Goal: Task Accomplishment & Management: Complete application form

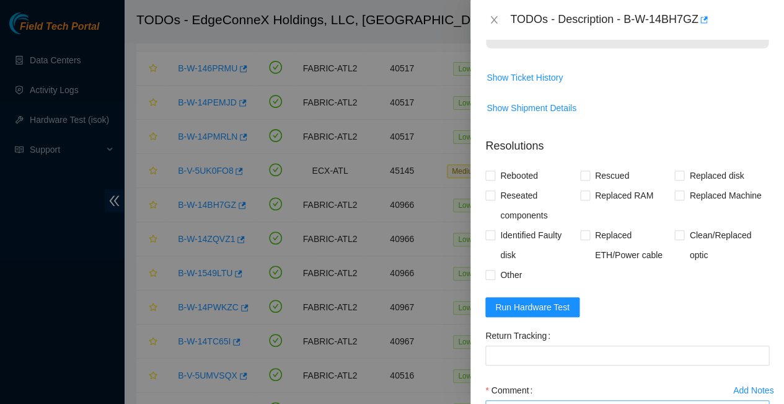
scroll to position [521, 0]
paste textarea "23.63.23.181 : passed: ok"
type textarea "23.63.23.181 : passed: ok"
click at [488, 171] on input "Rebooted" at bounding box center [489, 175] width 9 height 9
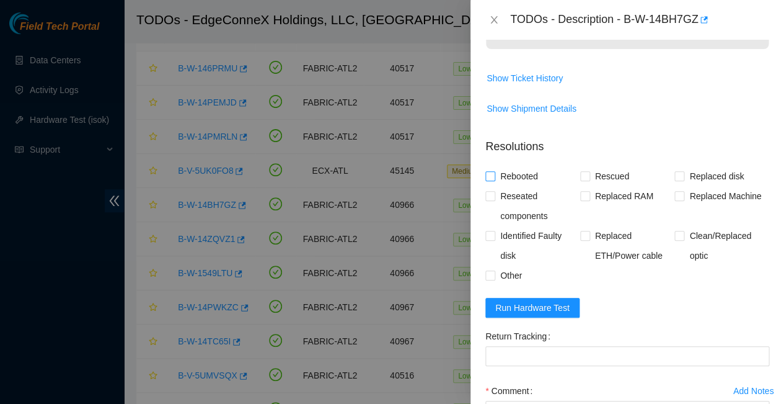
checkbox input "true"
click at [585, 171] on input "Rescued" at bounding box center [584, 175] width 9 height 9
checkbox input "true"
paste textarea "-Rebooted Ran isok"
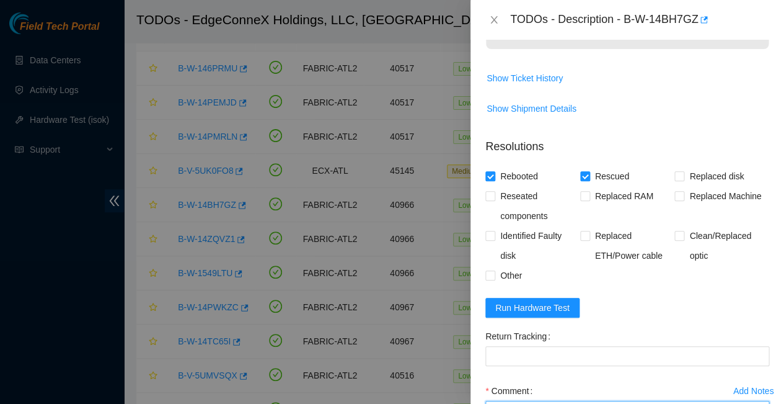
type textarea "-Rebooted Ran isok - 23.63.23.181 : passed: ok"
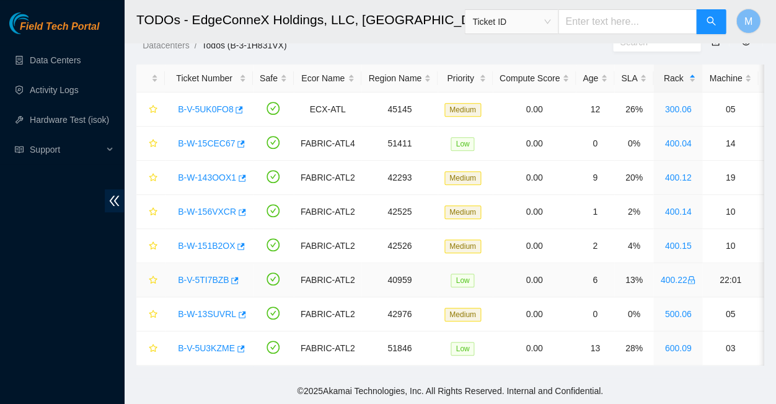
scroll to position [41, 0]
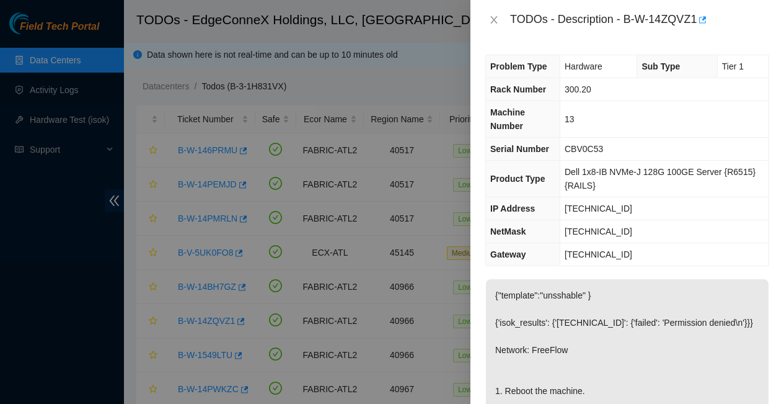
scroll to position [133, 0]
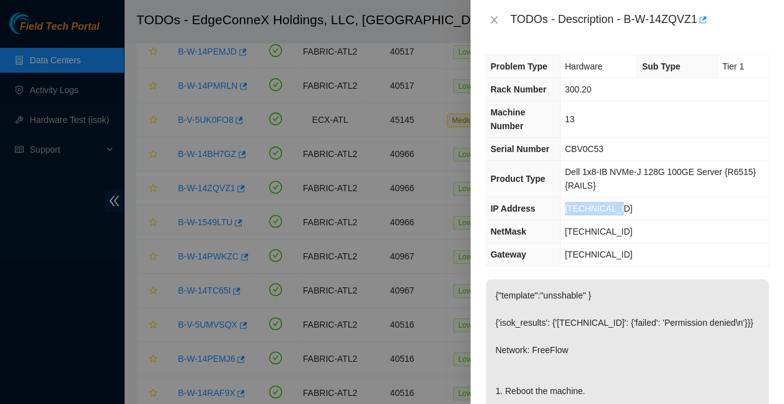
drag, startPoint x: 609, startPoint y: 167, endPoint x: 557, endPoint y: 164, distance: 52.8
click at [560, 197] on td "[TECHNICAL_ID]" at bounding box center [664, 208] width 209 height 23
copy span "[TECHNICAL_ID]"
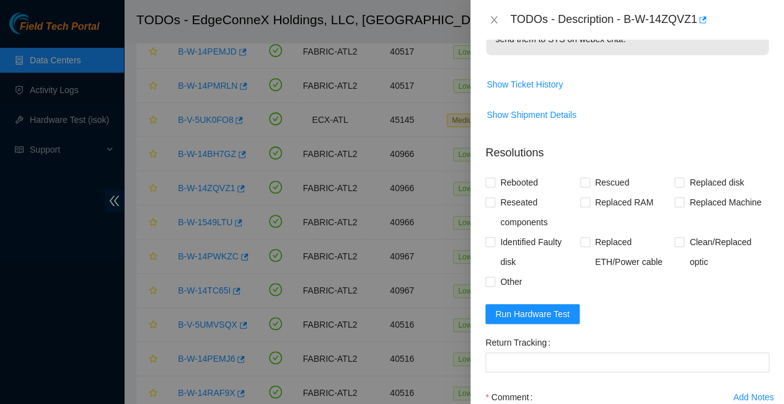
scroll to position [487, 0]
paste textarea "23.63.23.176 : passed: ok"
paste textarea "-Rebooted Ran isok"
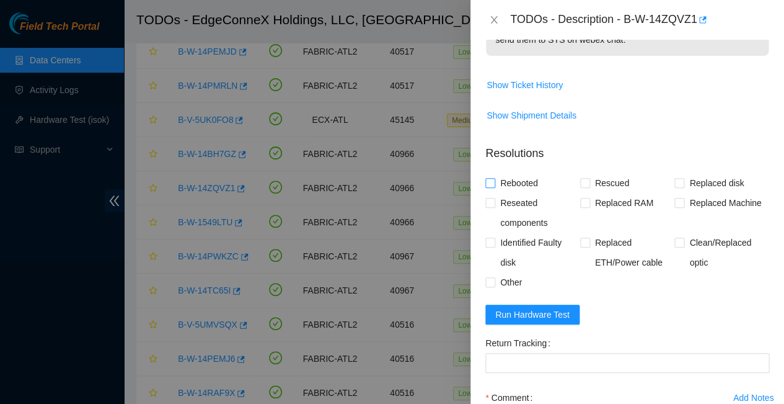
type textarea "-Rebooted Ran isok - 23.63.23.176 : passed: ok"
click at [493, 178] on input "Rebooted" at bounding box center [489, 182] width 9 height 9
checkbox input "true"
click at [583, 178] on input "Rescued" at bounding box center [584, 182] width 9 height 9
checkbox input "true"
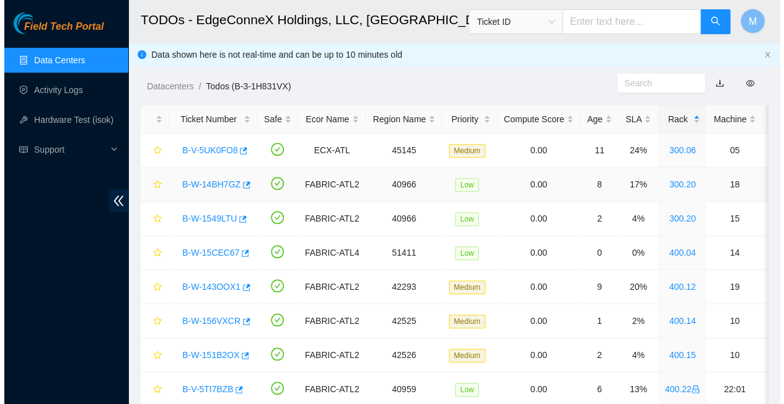
scroll to position [0, 0]
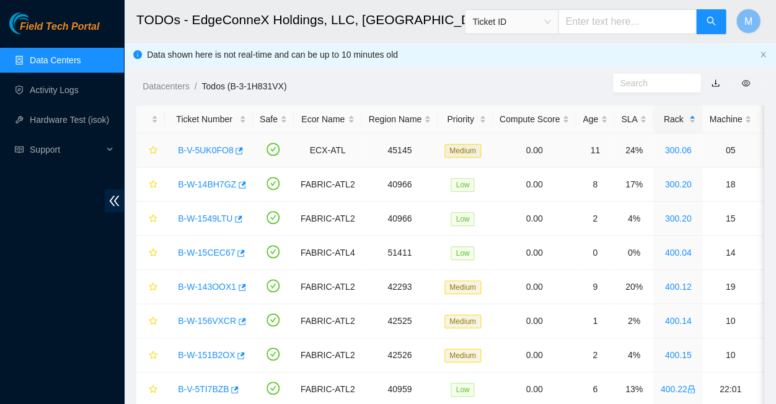
click at [206, 145] on link "B-V-5UK0FO8" at bounding box center [205, 150] width 55 height 10
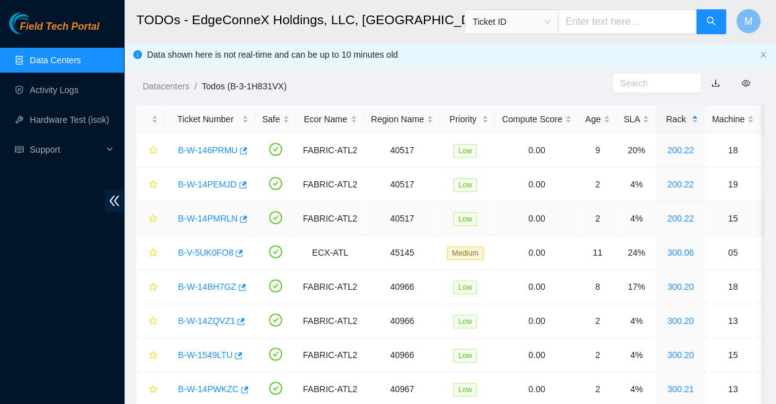
click at [203, 213] on link "B-W-14PMRLN" at bounding box center [208, 218] width 60 height 10
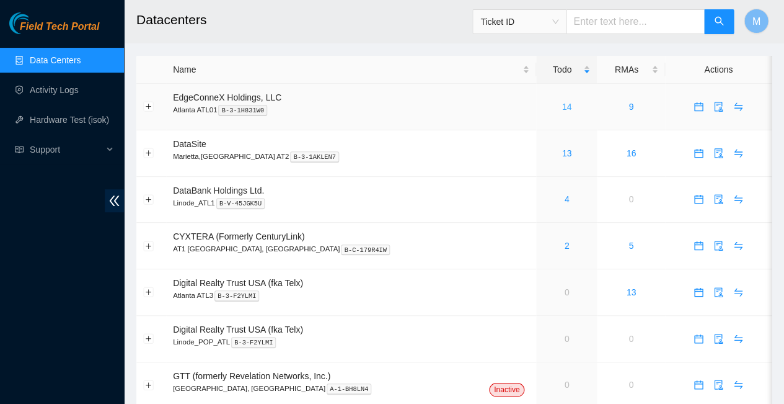
click at [562, 102] on link "14" at bounding box center [567, 107] width 10 height 10
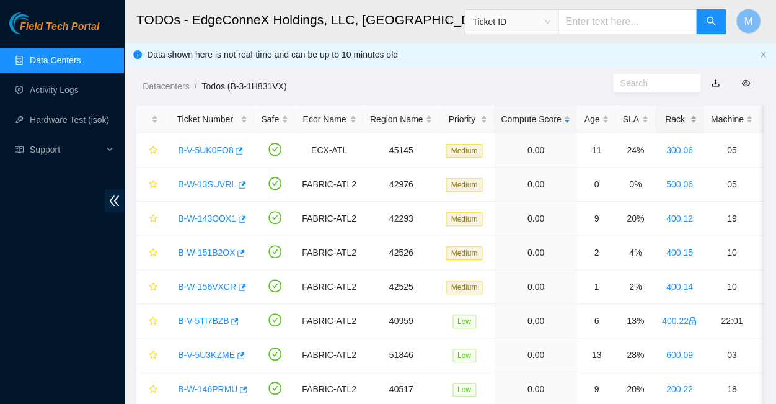
click at [662, 117] on div "Rack" at bounding box center [679, 119] width 35 height 14
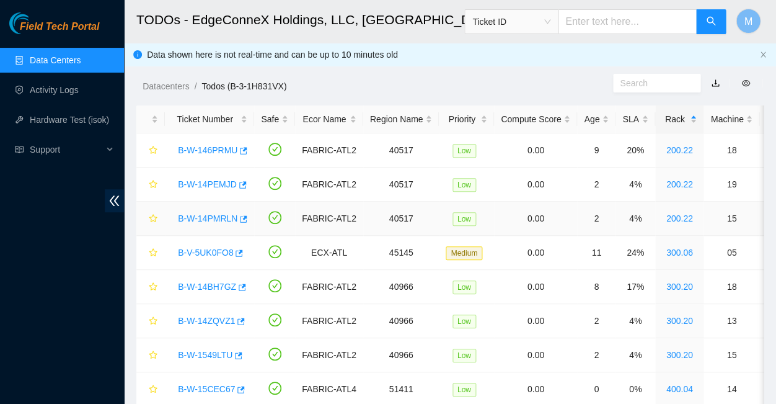
click at [211, 213] on link "B-W-14PMRLN" at bounding box center [208, 218] width 60 height 10
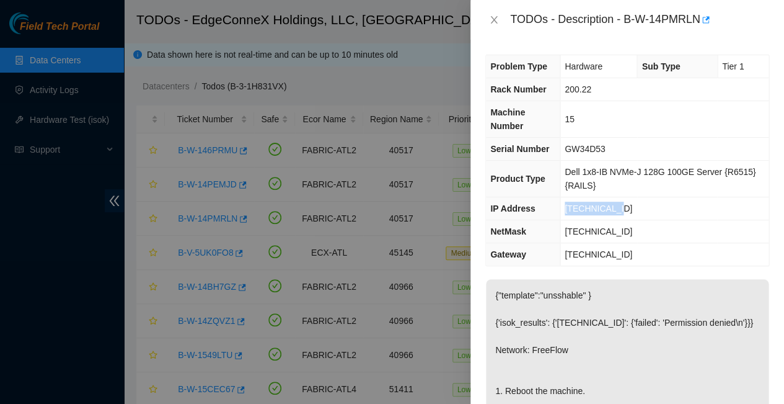
drag, startPoint x: 608, startPoint y: 169, endPoint x: 562, endPoint y: 165, distance: 46.0
click at [562, 197] on td "[TECHNICAL_ID]" at bounding box center [664, 208] width 209 height 23
copy span "[TECHNICAL_ID]"
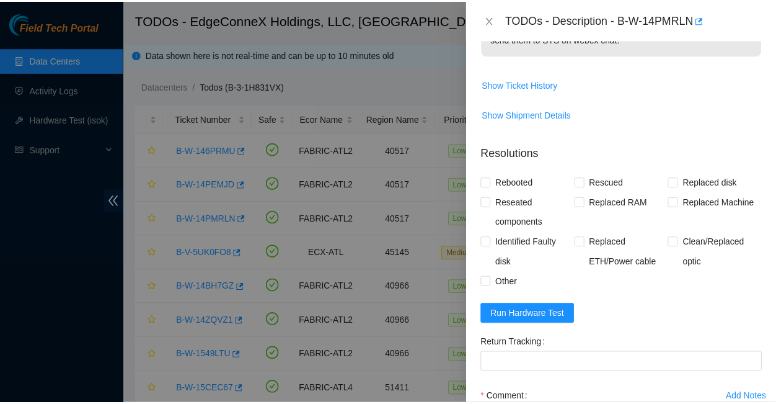
scroll to position [487, 0]
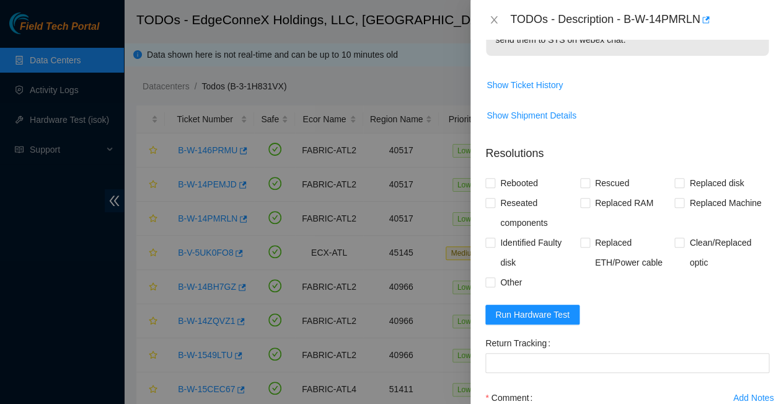
paste textarea "23.63.23.146 : passed: ok"
type textarea "23.63.23.146 : passed: ok"
click at [493, 178] on input "Rebooted" at bounding box center [489, 182] width 9 height 9
checkbox input "true"
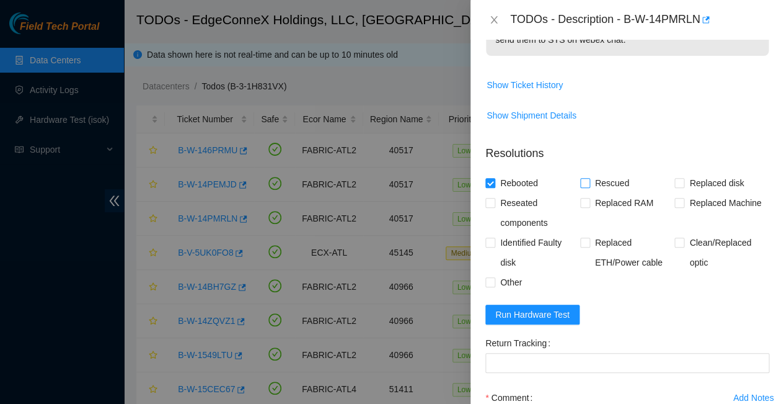
click at [584, 178] on input "Rescued" at bounding box center [584, 182] width 9 height 9
checkbox input "true"
paste textarea "-Rebooted Ran isok"
type textarea "-Rebooted Ran isok - 23.63.23.146 : passed: ok"
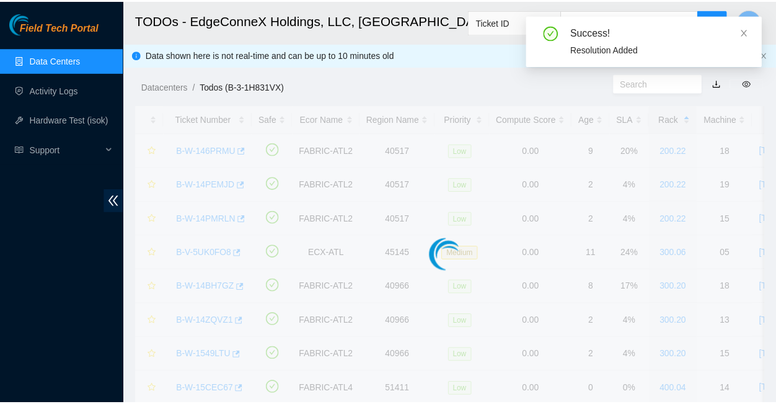
scroll to position [237, 0]
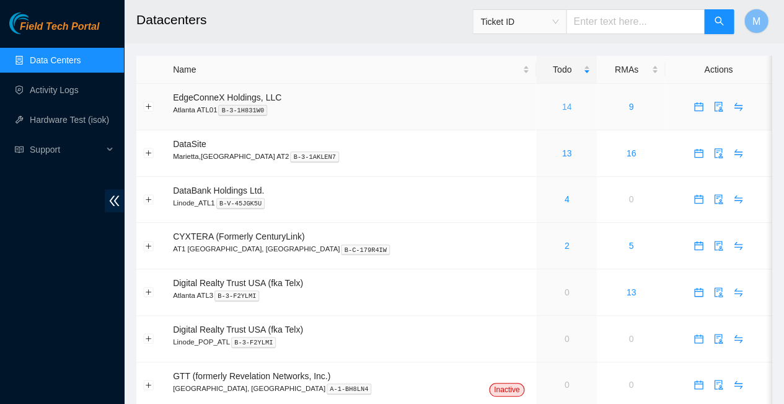
click at [562, 102] on link "14" at bounding box center [567, 107] width 10 height 10
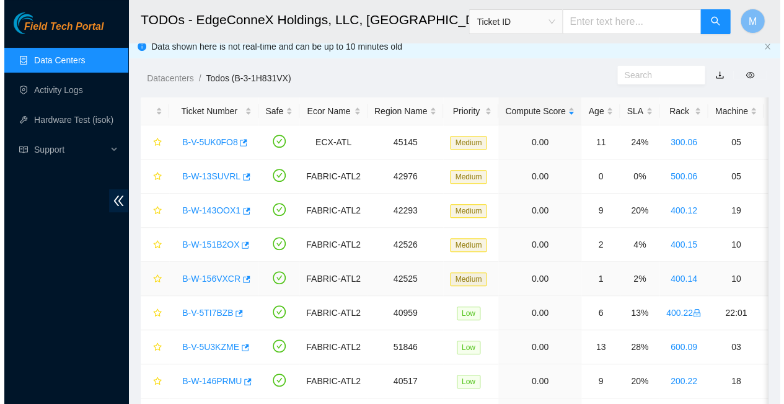
scroll to position [8, 0]
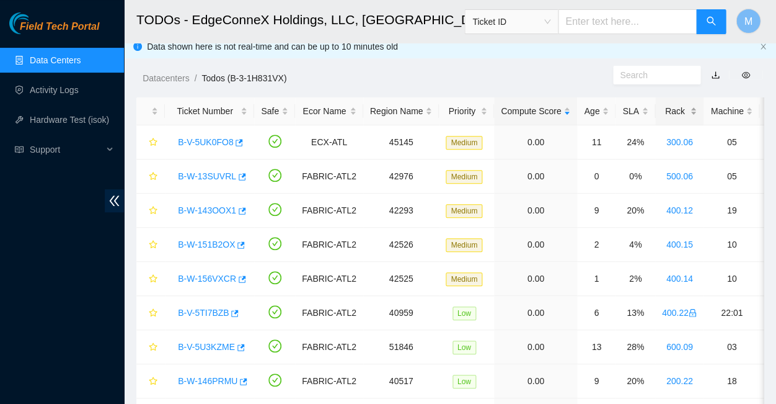
click at [662, 105] on div "Rack" at bounding box center [679, 111] width 35 height 14
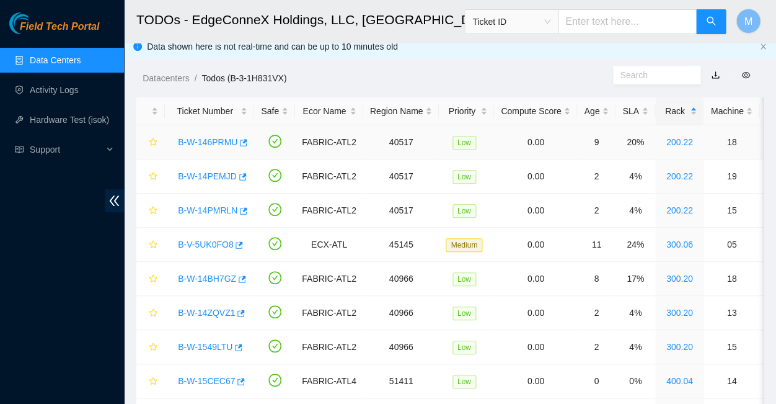
click at [203, 137] on link "B-W-146PRMU" at bounding box center [208, 142] width 60 height 10
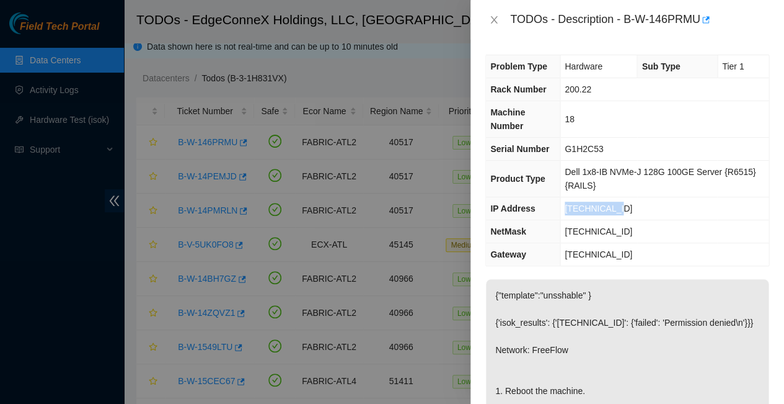
drag, startPoint x: 611, startPoint y: 167, endPoint x: 557, endPoint y: 164, distance: 53.4
click at [560, 197] on td "[TECHNICAL_ID]" at bounding box center [664, 208] width 209 height 23
copy span "[TECHNICAL_ID]"
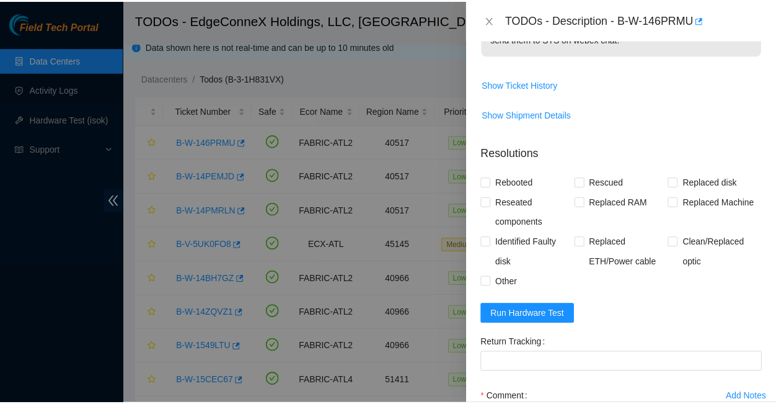
scroll to position [487, 0]
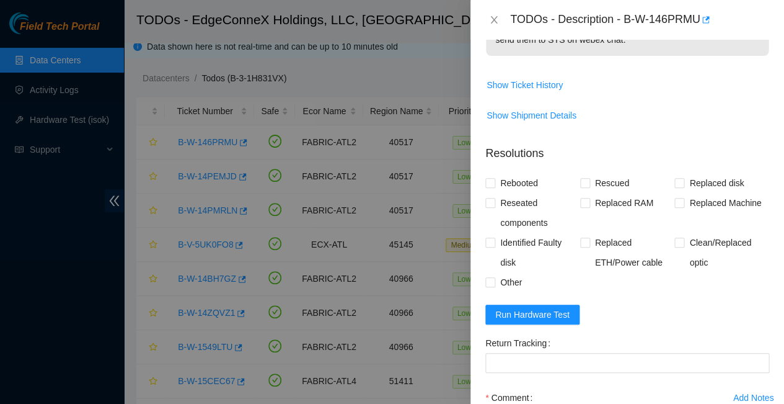
paste textarea "[TECHNICAL_ID] : passed: ok"
type textarea "[TECHNICAL_ID] : passed: ok"
click at [492, 178] on input "Rebooted" at bounding box center [489, 182] width 9 height 9
checkbox input "true"
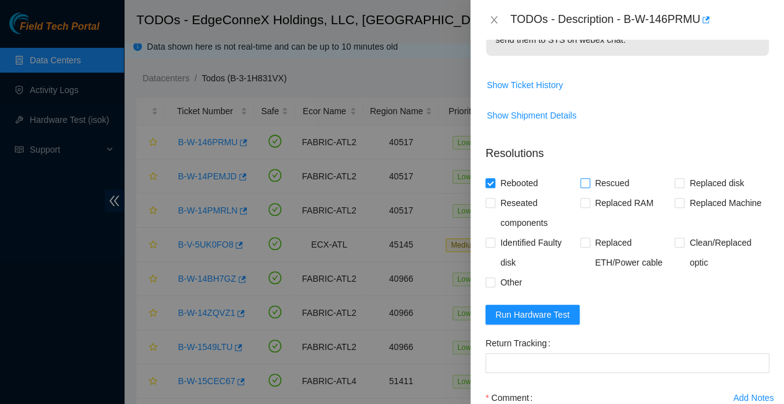
click at [582, 178] on input "Rescued" at bounding box center [584, 182] width 9 height 9
checkbox input "true"
paste textarea "-Rebooted Ran isok"
type textarea "-Rebooted Ran isok - 23.63.23.149 : passed: ok"
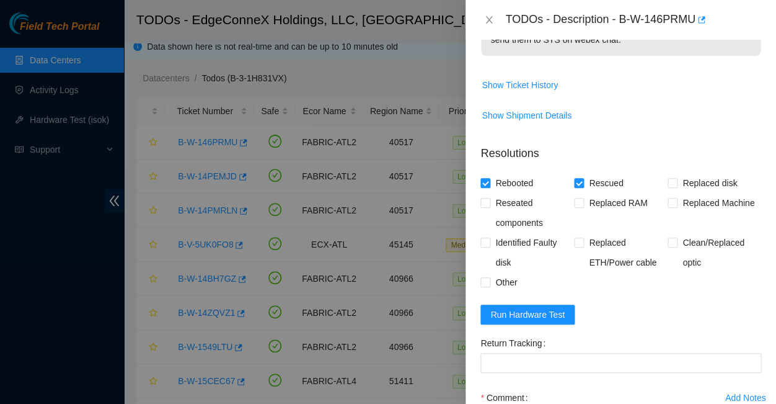
scroll to position [237, 0]
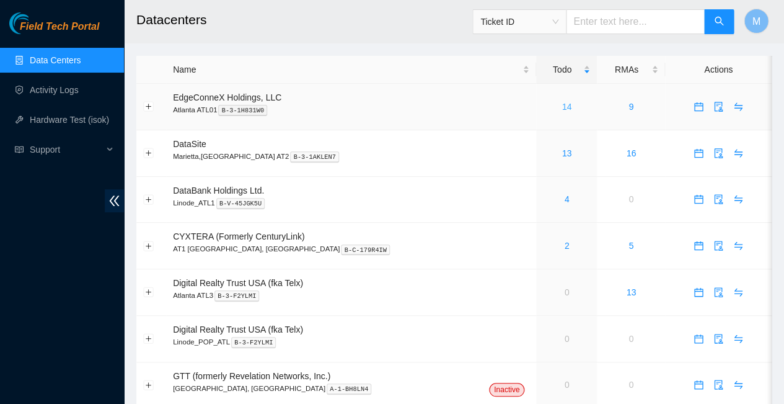
click at [562, 102] on link "14" at bounding box center [567, 107] width 10 height 10
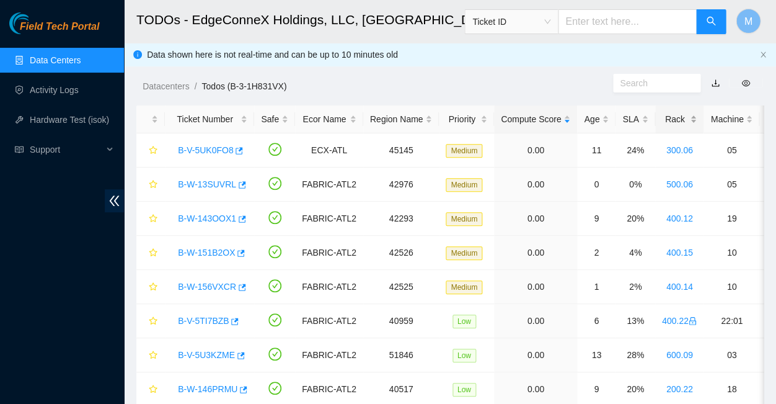
click at [662, 114] on div "Rack" at bounding box center [679, 119] width 35 height 14
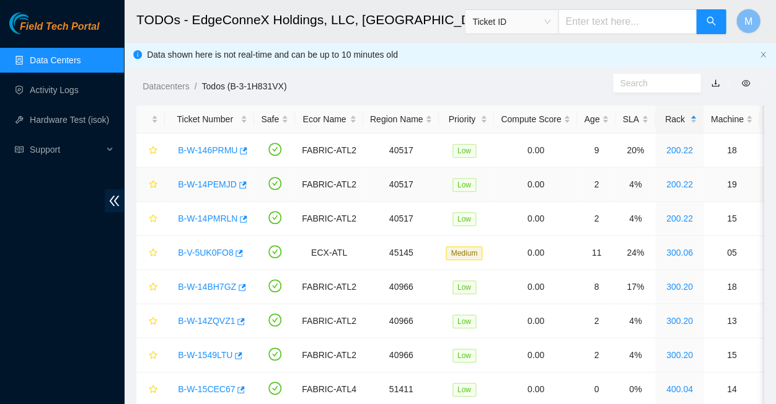
click at [205, 179] on link "B-W-14PEMJD" at bounding box center [207, 184] width 59 height 10
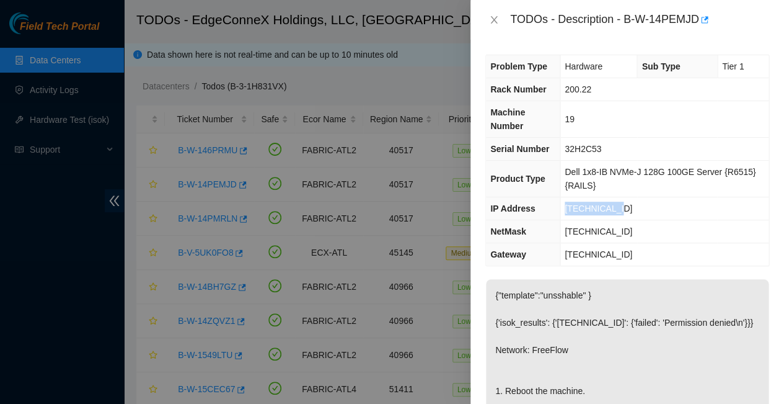
drag, startPoint x: 611, startPoint y: 169, endPoint x: 559, endPoint y: 166, distance: 52.2
click at [560, 197] on td "[TECHNICAL_ID]" at bounding box center [664, 208] width 209 height 23
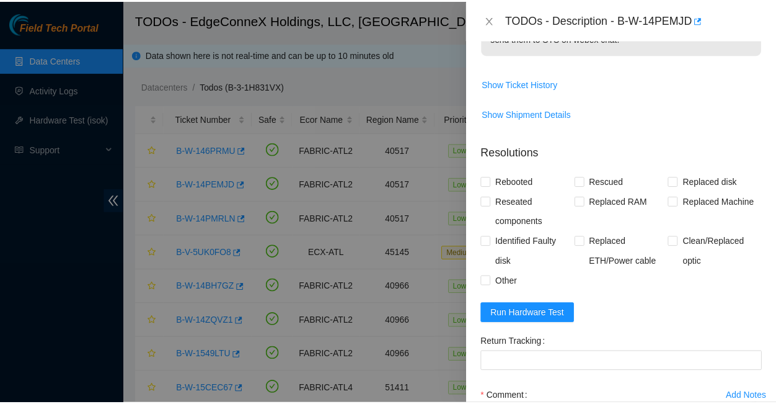
scroll to position [487, 0]
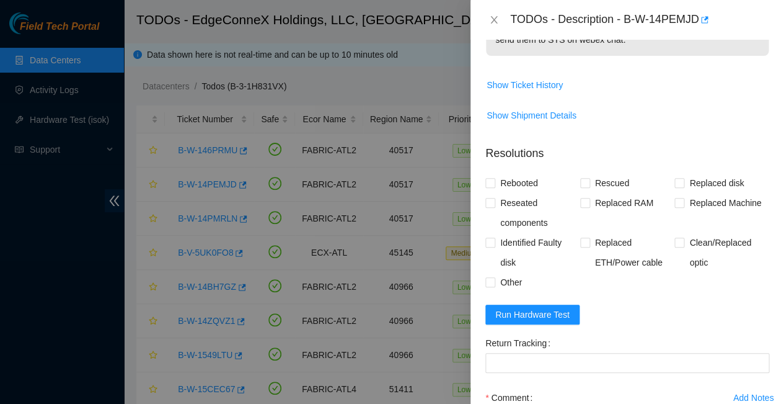
paste textarea "23.63.23.150 : passed: ok"
type textarea "23.63.23.150 : passed: ok"
click at [491, 178] on input "Rebooted" at bounding box center [489, 182] width 9 height 9
checkbox input "true"
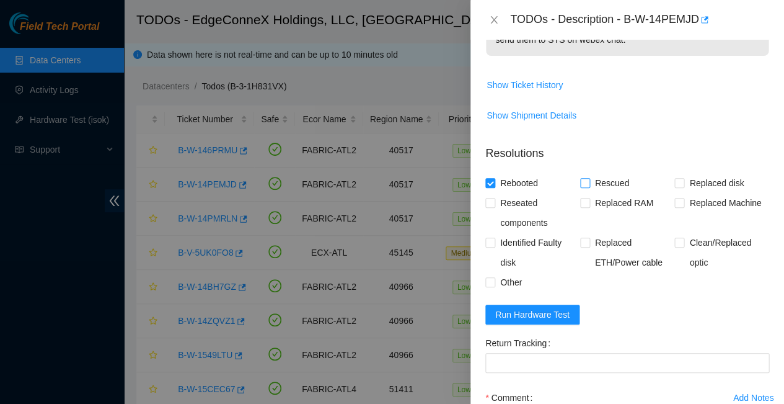
click at [582, 178] on input "Rescued" at bounding box center [584, 182] width 9 height 9
checkbox input "true"
paste textarea "-Rebooted Ran isok"
type textarea "-Rebooted Ran isok - 23.63.23.150 : passed: ok"
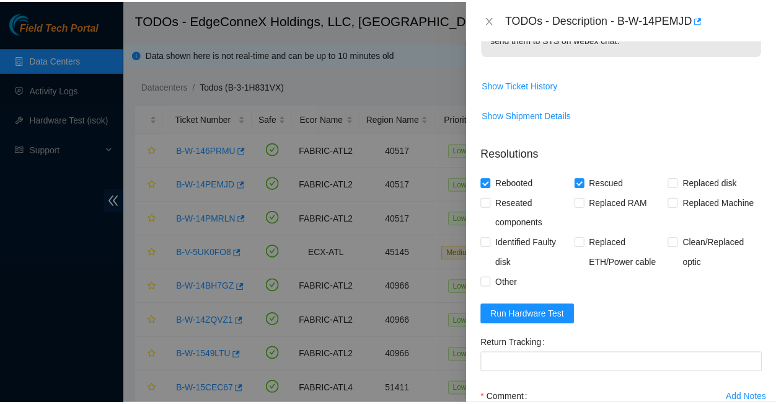
scroll to position [237, 0]
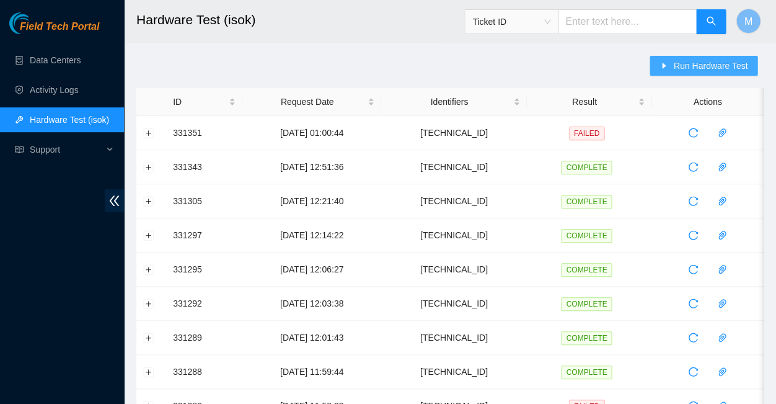
click at [707, 62] on span "Run Hardware Test" at bounding box center [710, 66] width 74 height 14
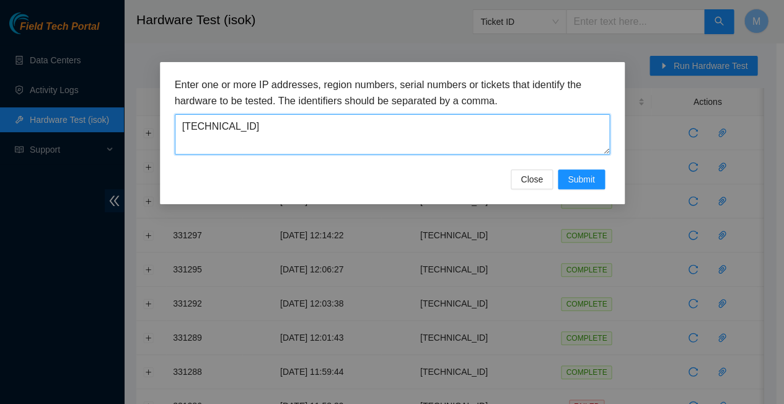
drag, startPoint x: 236, startPoint y: 120, endPoint x: 177, endPoint y: 116, distance: 59.1
click at [177, 116] on textarea "[TECHNICAL_ID]" at bounding box center [392, 134] width 435 height 40
paste textarea "146"
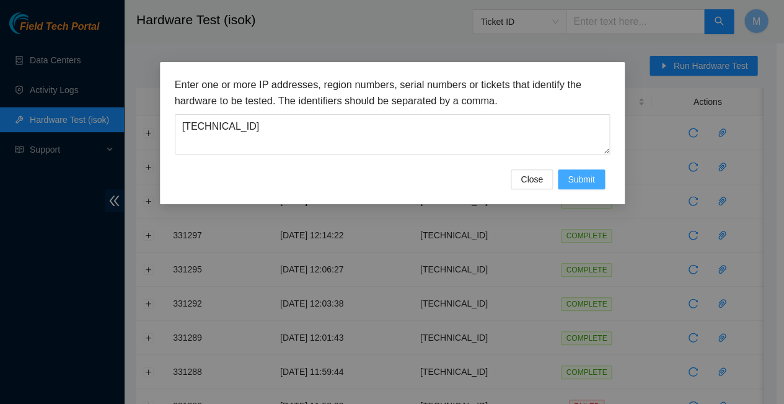
click at [586, 172] on span "Submit" at bounding box center [581, 179] width 27 height 14
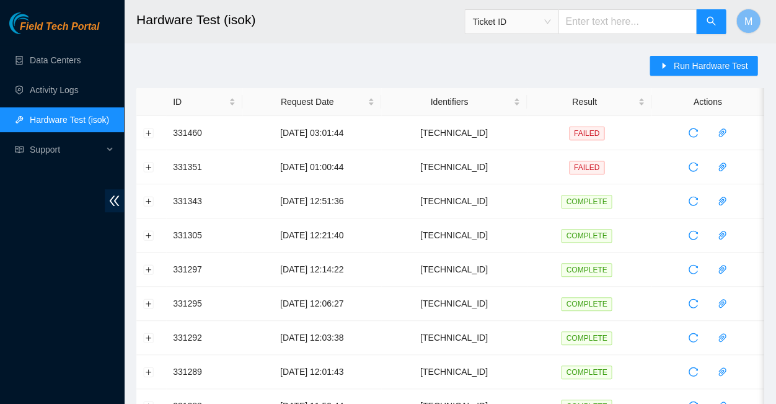
click at [148, 130] on button "Expand row" at bounding box center [149, 133] width 10 height 10
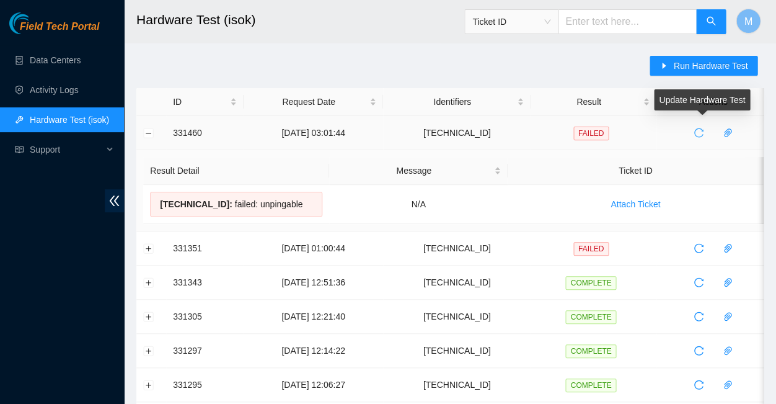
click at [696, 128] on icon "reload" at bounding box center [699, 133] width 10 height 10
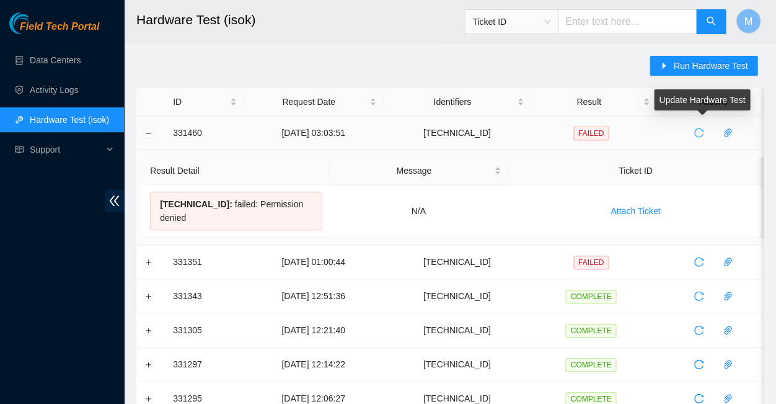
click at [698, 128] on icon "reload" at bounding box center [699, 133] width 10 height 10
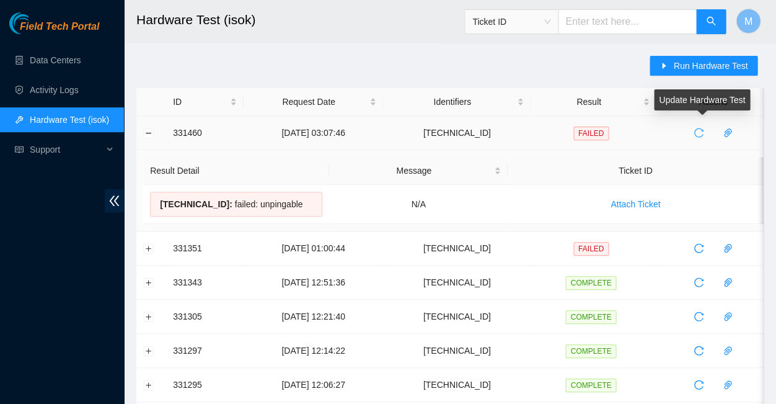
click at [698, 129] on icon "reload" at bounding box center [699, 133] width 10 height 10
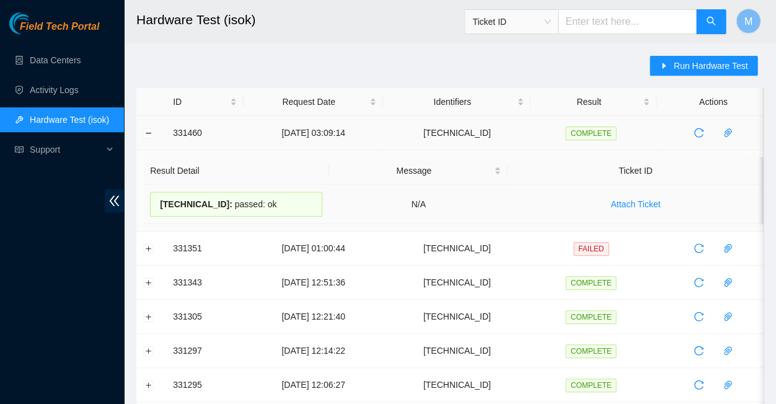
drag, startPoint x: 259, startPoint y: 198, endPoint x: 157, endPoint y: 196, distance: 101.7
click at [157, 196] on div "23.63.23.146 : passed: ok" at bounding box center [236, 204] width 172 height 25
copy div "23.63.23.146 : passed: ok"
click at [150, 130] on button "Collapse row" at bounding box center [149, 133] width 10 height 10
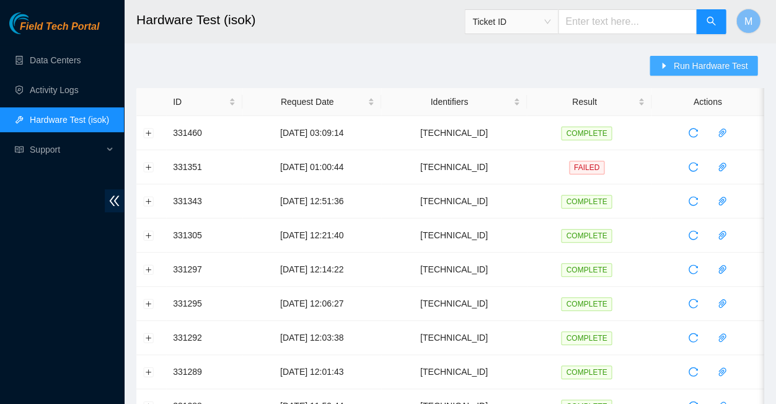
click at [706, 65] on span "Run Hardware Test" at bounding box center [710, 66] width 74 height 14
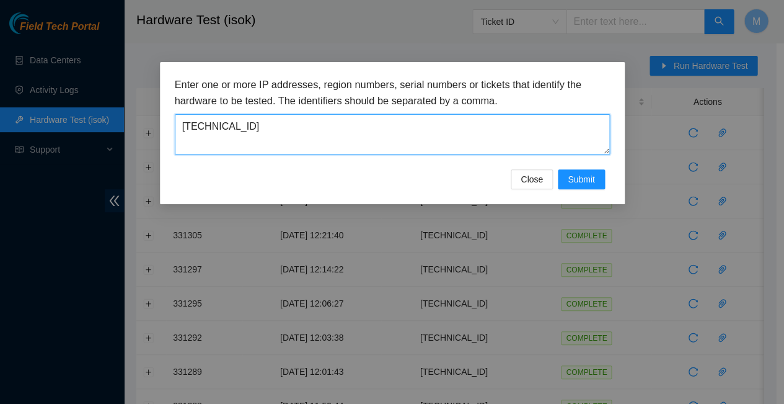
drag, startPoint x: 240, startPoint y: 120, endPoint x: 170, endPoint y: 115, distance: 69.6
click at [170, 115] on div "Enter one or more IP addresses, region numbers, serial numbers or tickets that …" at bounding box center [392, 133] width 465 height 142
paste textarea "9"
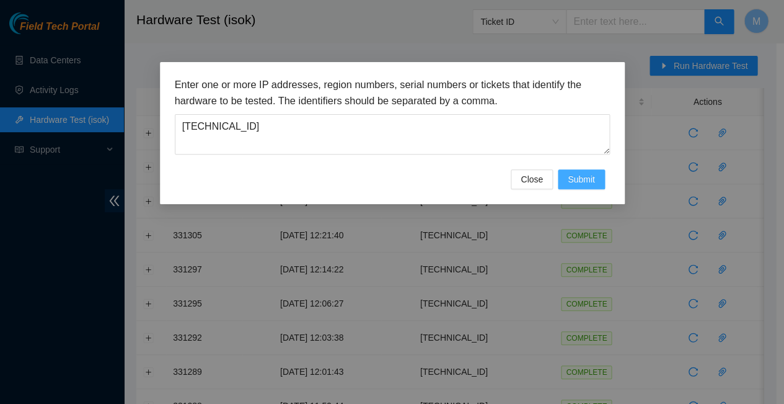
click at [581, 172] on span "Submit" at bounding box center [581, 179] width 27 height 14
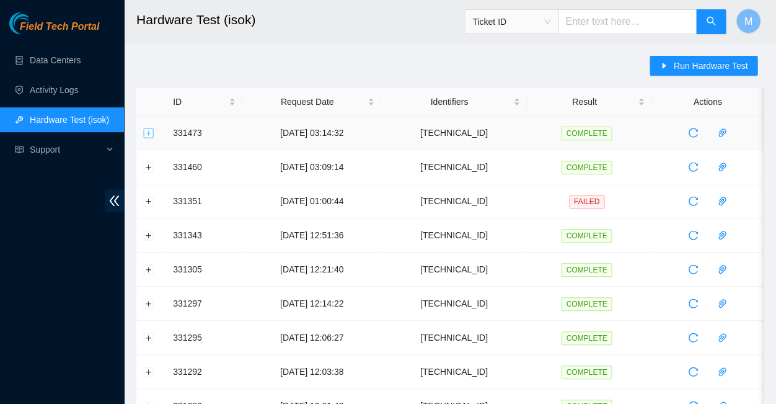
click at [151, 128] on button "Expand row" at bounding box center [149, 133] width 10 height 10
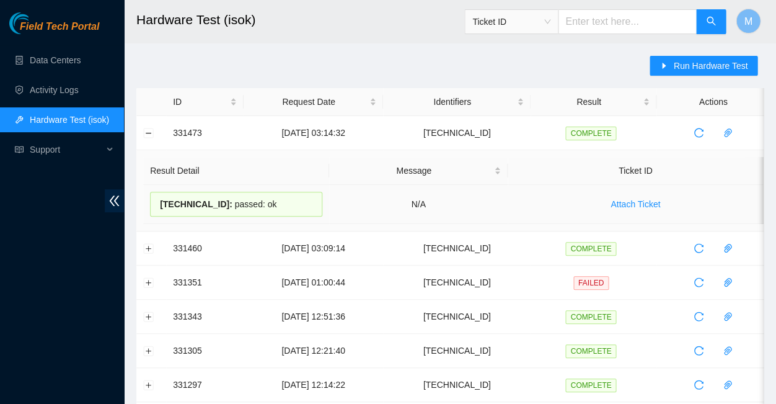
drag, startPoint x: 259, startPoint y: 198, endPoint x: 156, endPoint y: 198, distance: 103.5
click at [155, 198] on div "23.63.23.149 : passed: ok" at bounding box center [236, 204] width 172 height 25
copy div "23.63.23.149 : passed: ok"
click at [149, 131] on button "Collapse row" at bounding box center [149, 133] width 10 height 10
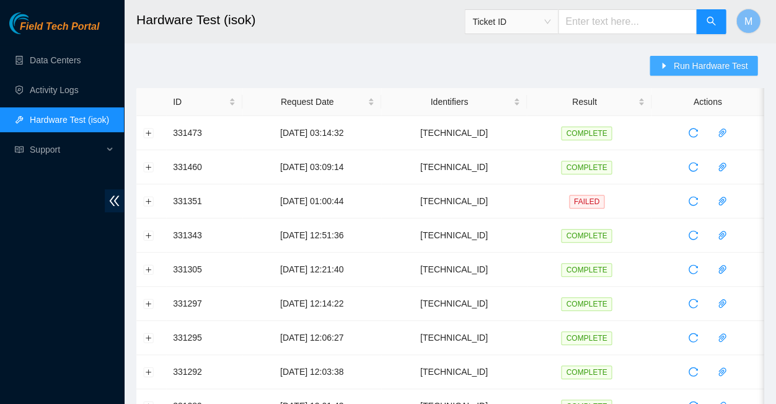
click at [698, 62] on span "Run Hardware Test" at bounding box center [710, 66] width 74 height 14
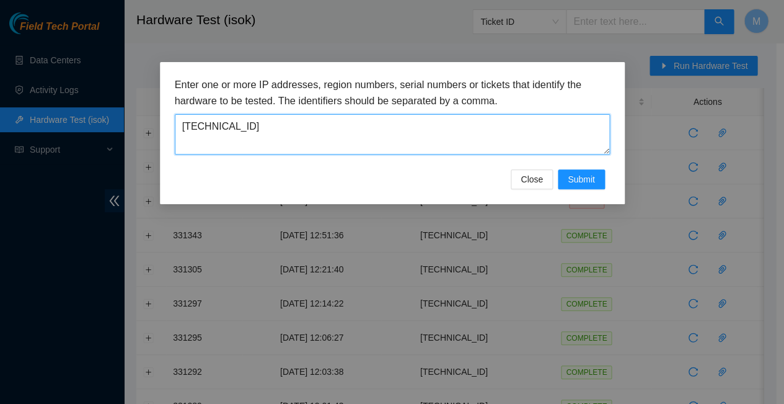
click at [242, 120] on textarea "[TECHNICAL_ID]" at bounding box center [392, 134] width 435 height 40
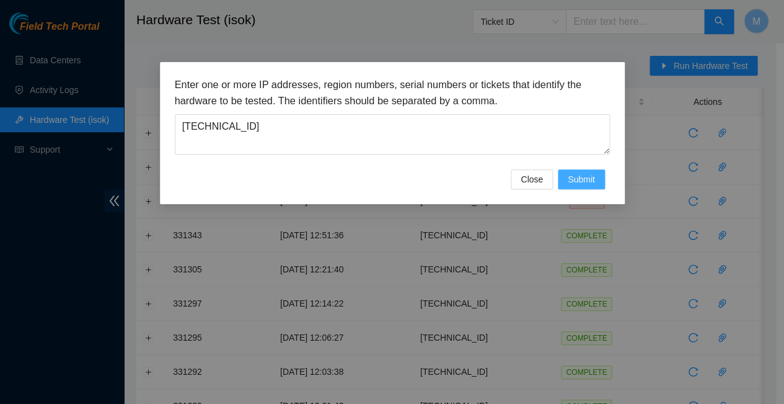
click at [580, 172] on span "Submit" at bounding box center [581, 179] width 27 height 14
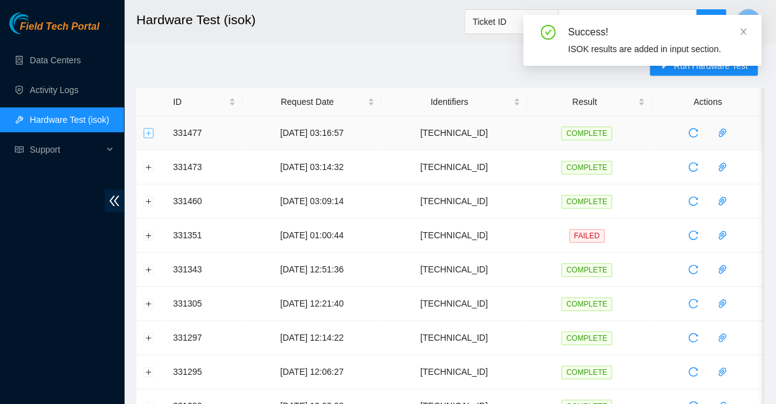
click at [151, 128] on button "Expand row" at bounding box center [149, 133] width 10 height 10
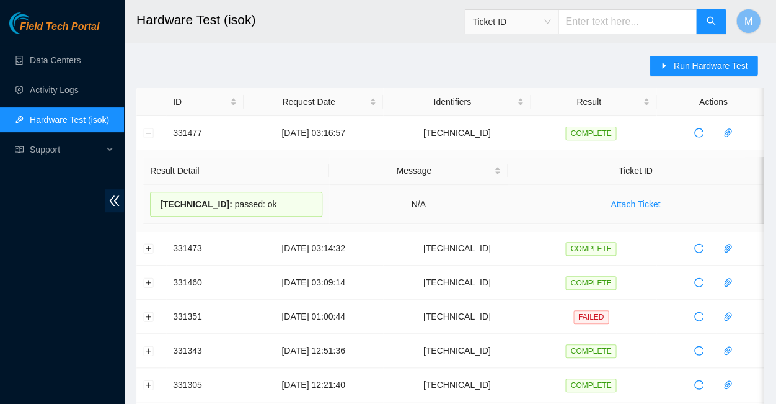
drag, startPoint x: 255, startPoint y: 197, endPoint x: 157, endPoint y: 195, distance: 98.0
click at [157, 195] on div "23.63.23.150 : passed: ok" at bounding box center [236, 204] width 172 height 25
copy div "23.63.23.150 : passed: ok"
click at [150, 128] on button "Collapse row" at bounding box center [149, 133] width 10 height 10
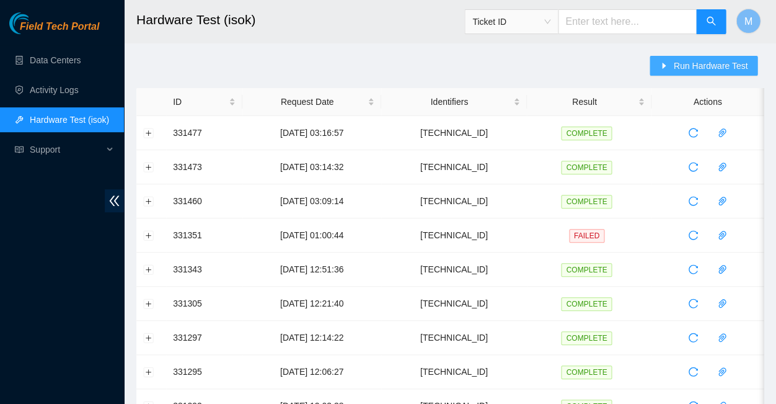
click at [706, 64] on span "Run Hardware Test" at bounding box center [710, 66] width 74 height 14
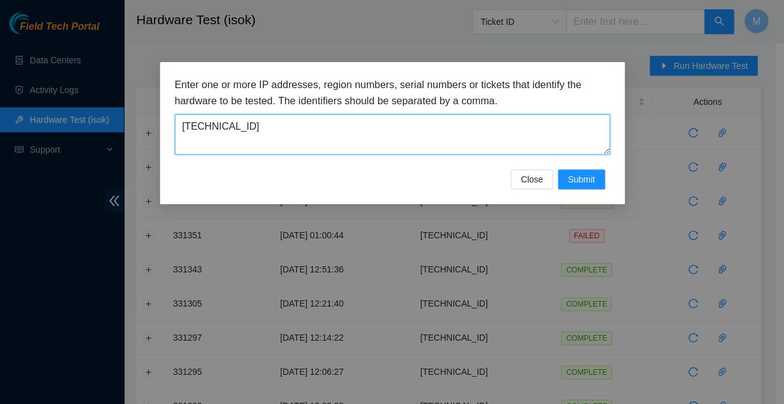
drag, startPoint x: 236, startPoint y: 118, endPoint x: 172, endPoint y: 117, distance: 63.2
click at [172, 117] on div "Enter one or more IP addresses, region numbers, serial numbers or tickets that …" at bounding box center [392, 133] width 465 height 142
paste textarea "76"
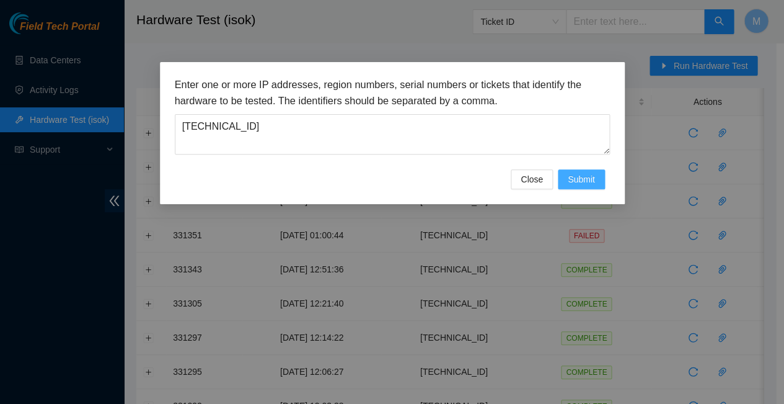
click at [586, 172] on span "Submit" at bounding box center [581, 179] width 27 height 14
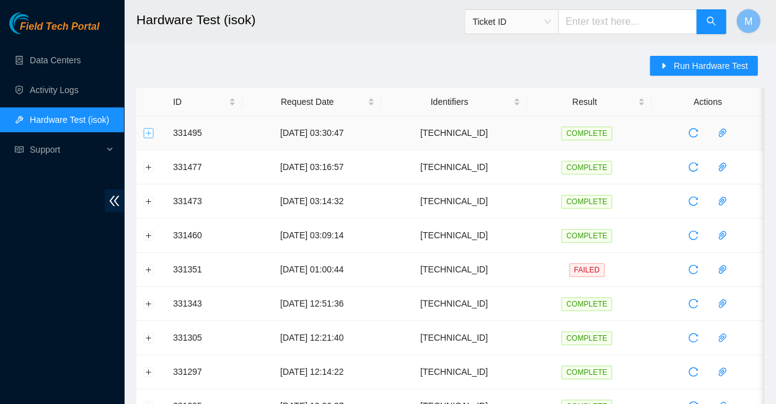
click at [147, 131] on button "Expand row" at bounding box center [149, 133] width 10 height 10
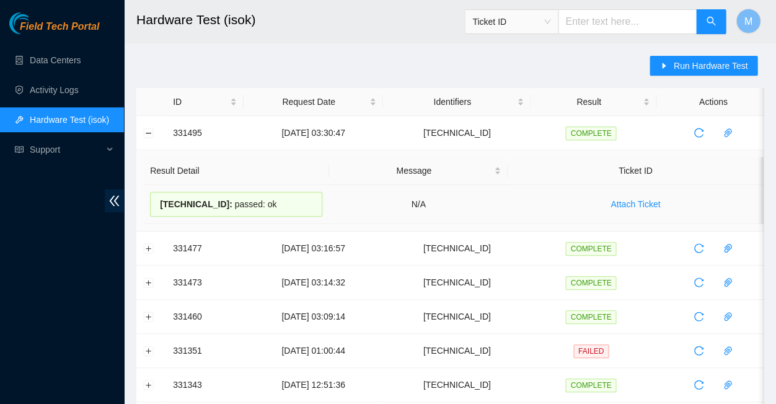
drag, startPoint x: 263, startPoint y: 198, endPoint x: 154, endPoint y: 196, distance: 109.1
click at [154, 196] on div "23.63.23.176 : passed: ok" at bounding box center [236, 204] width 172 height 25
copy div "23.63.23.176 : passed: ok"
click at [149, 128] on button "Collapse row" at bounding box center [149, 133] width 10 height 10
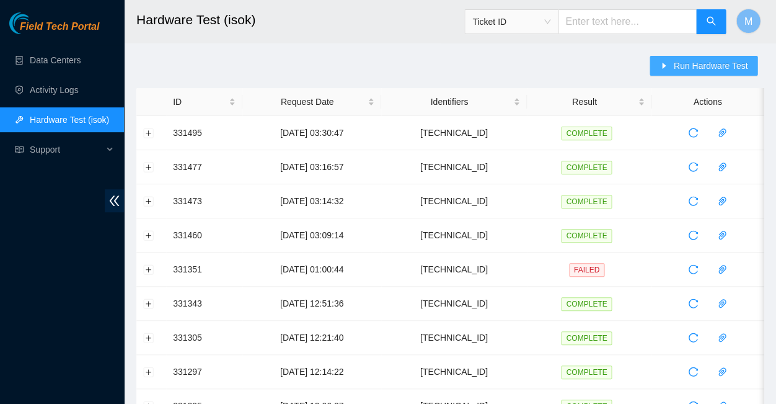
click at [704, 66] on span "Run Hardware Test" at bounding box center [710, 66] width 74 height 14
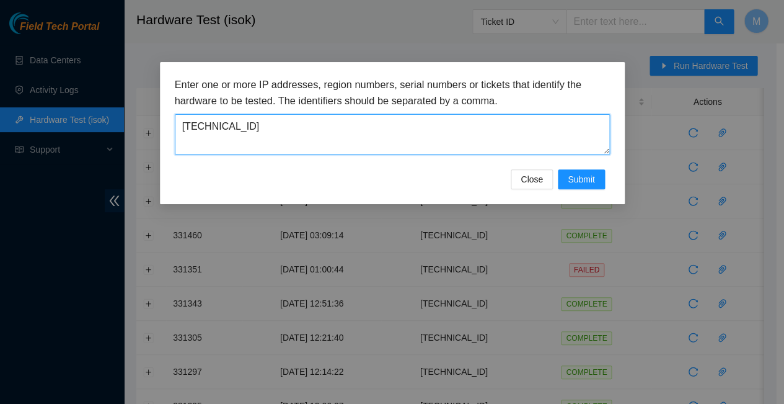
click at [243, 119] on textarea "23.63.23.176" at bounding box center [392, 134] width 435 height 40
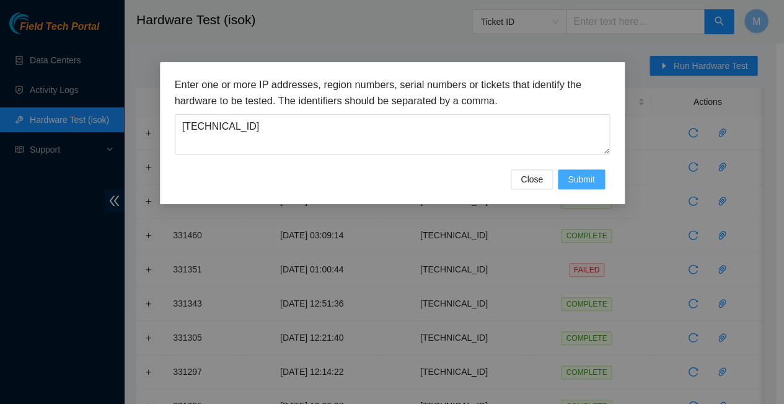
click at [579, 172] on span "Submit" at bounding box center [581, 179] width 27 height 14
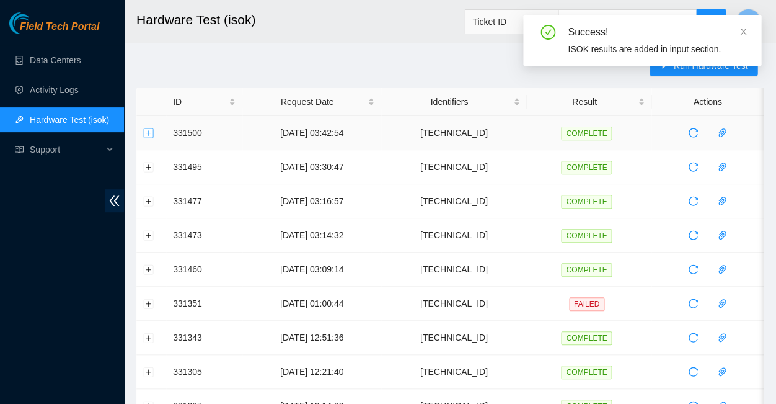
click at [148, 132] on button "Expand row" at bounding box center [149, 133] width 10 height 10
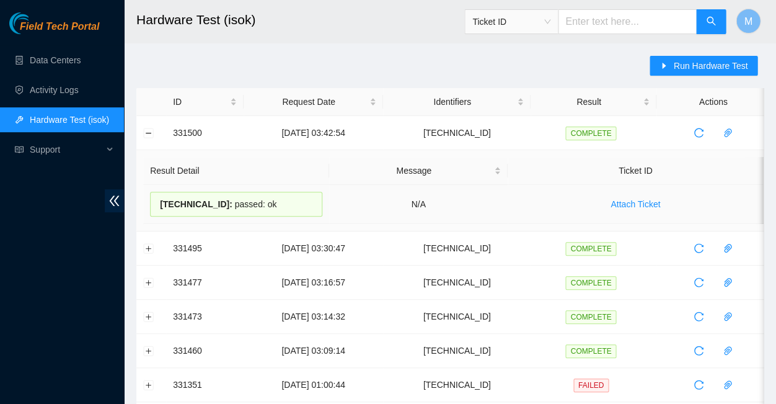
drag, startPoint x: 259, startPoint y: 198, endPoint x: 154, endPoint y: 194, distance: 104.2
click at [154, 194] on div "23.63.23.178 : passed: ok" at bounding box center [236, 204] width 172 height 25
copy div "23.63.23.178 : passed: ok"
click at [149, 132] on button "Collapse row" at bounding box center [149, 133] width 10 height 10
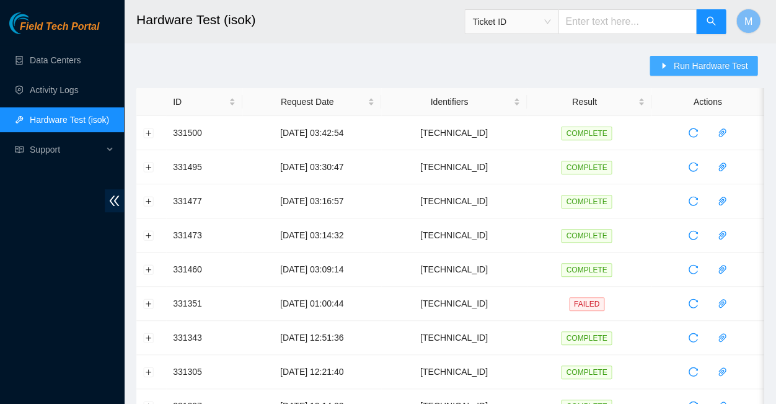
click at [723, 64] on span "Run Hardware Test" at bounding box center [710, 66] width 74 height 14
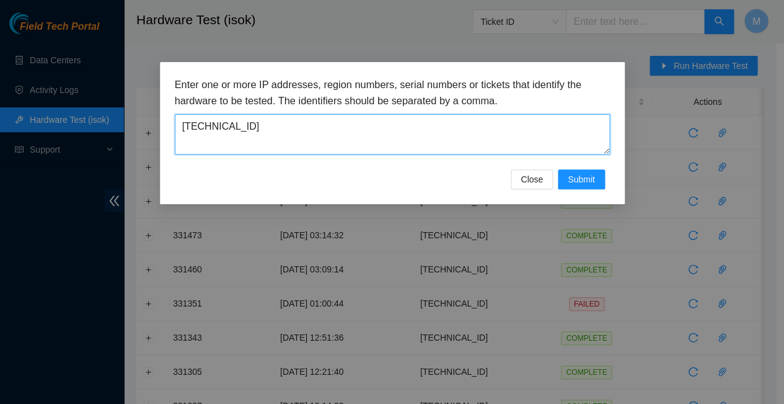
click at [245, 118] on textarea "23.63.23.178" at bounding box center [392, 134] width 435 height 40
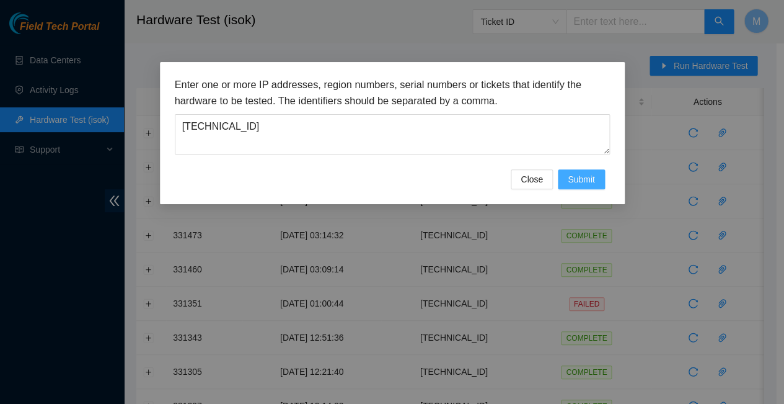
click at [582, 172] on span "Submit" at bounding box center [581, 179] width 27 height 14
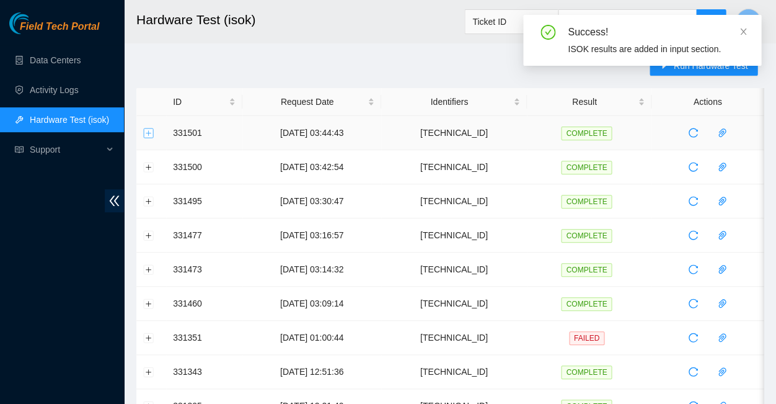
click at [149, 130] on button "Expand row" at bounding box center [149, 133] width 10 height 10
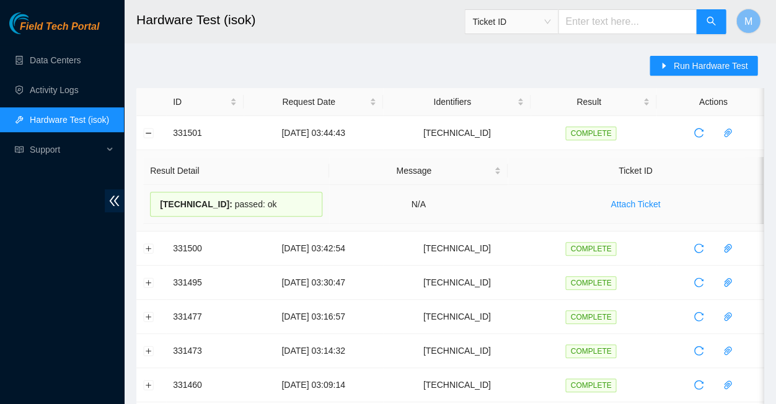
drag, startPoint x: 259, startPoint y: 200, endPoint x: 157, endPoint y: 194, distance: 101.8
click at [157, 194] on div "23.63.23.181 : passed: ok" at bounding box center [236, 204] width 172 height 25
copy div "23.63.23.181 : passed: ok"
click at [151, 131] on button "Collapse row" at bounding box center [149, 133] width 10 height 10
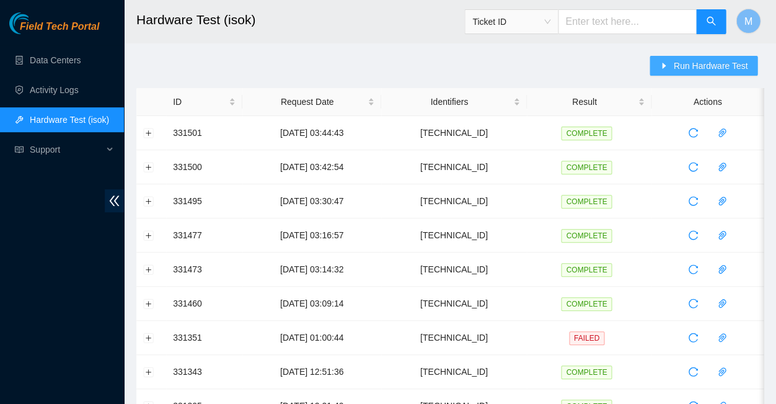
click at [709, 61] on span "Run Hardware Test" at bounding box center [710, 66] width 74 height 14
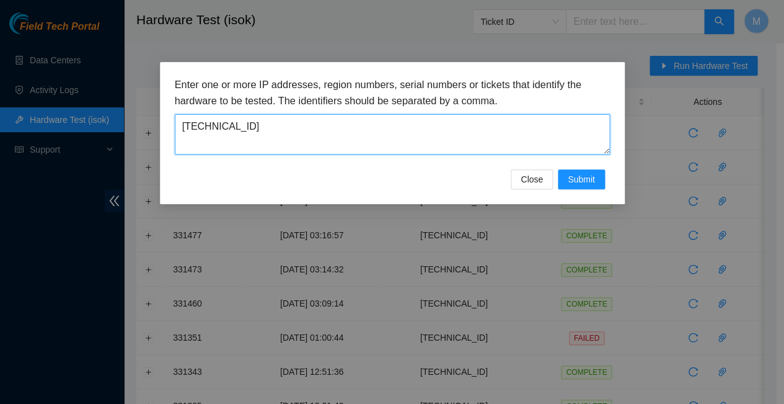
drag, startPoint x: 237, startPoint y: 120, endPoint x: 174, endPoint y: 117, distance: 63.3
click at [175, 117] on textarea "23.63.23.181" at bounding box center [392, 134] width 435 height 40
paste textarea "96.7.224.112"
type textarea "96.7.224.112"
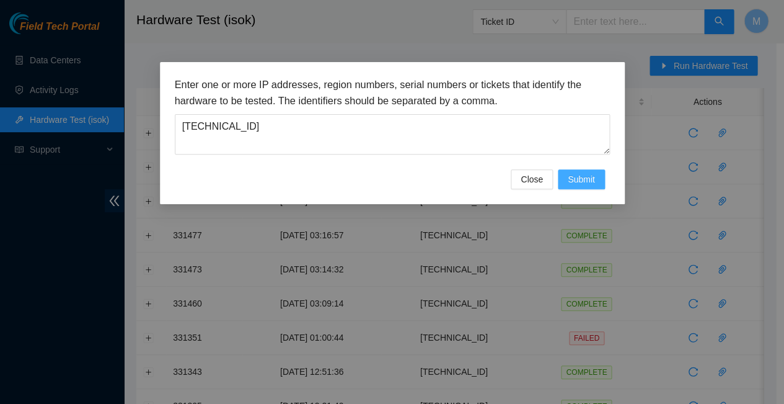
click at [583, 172] on span "Submit" at bounding box center [581, 179] width 27 height 14
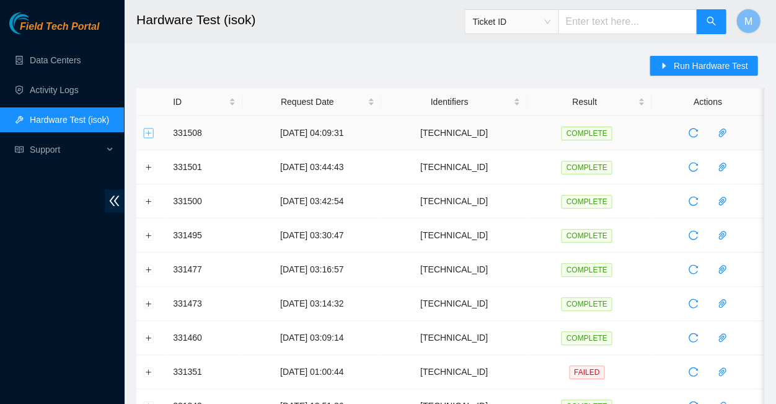
click at [148, 132] on button "Expand row" at bounding box center [149, 133] width 10 height 10
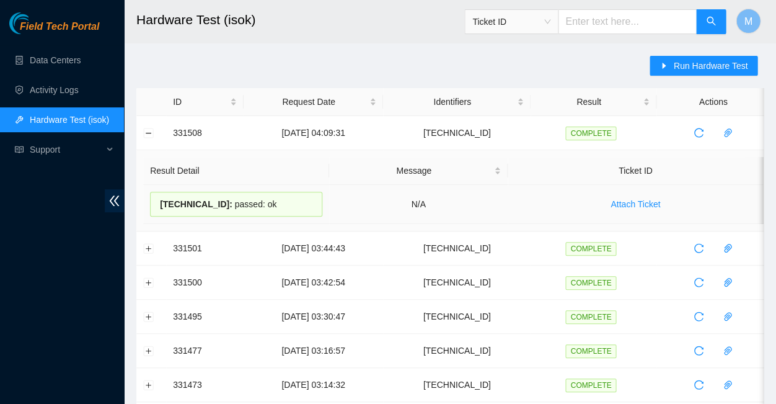
drag, startPoint x: 257, startPoint y: 199, endPoint x: 155, endPoint y: 196, distance: 102.3
click at [155, 196] on div "96.7.224.112 : passed: ok" at bounding box center [236, 204] width 172 height 25
copy div "96.7.224.112 : passed: ok"
click at [149, 129] on button "Collapse row" at bounding box center [149, 133] width 10 height 10
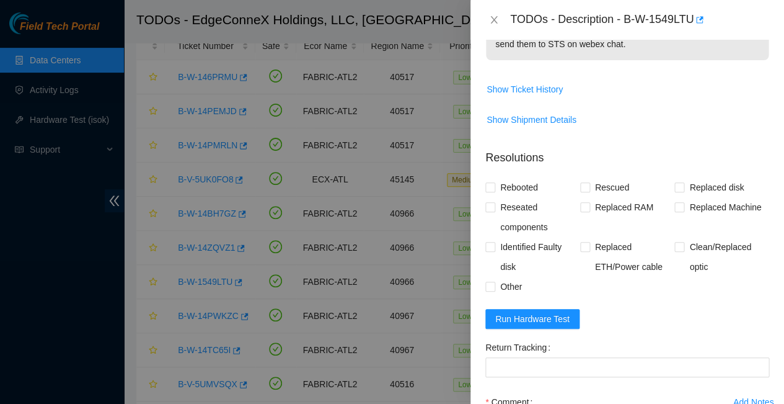
scroll to position [714, 0]
paste textarea "23.63.23.178 : passed: ok"
paste textarea "-Rebooted Ran isok"
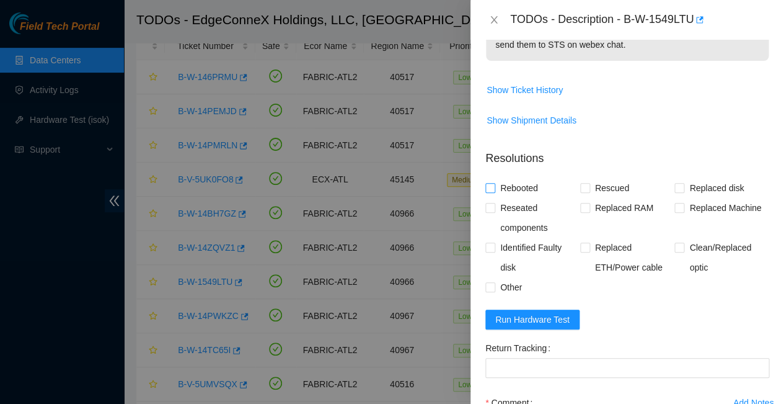
type textarea "-Rebooted Ran isok - 23.63.23.178 : passed: ok"
click at [492, 183] on input "Rebooted" at bounding box center [489, 187] width 9 height 9
checkbox input "true"
click at [582, 183] on input "Rescued" at bounding box center [584, 187] width 9 height 9
checkbox input "true"
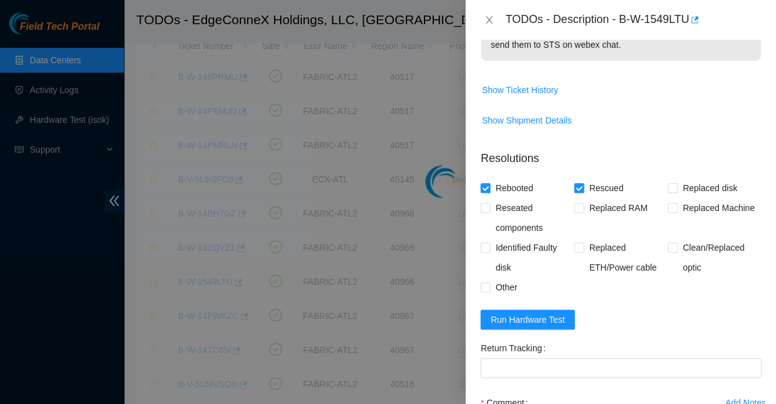
scroll to position [237, 0]
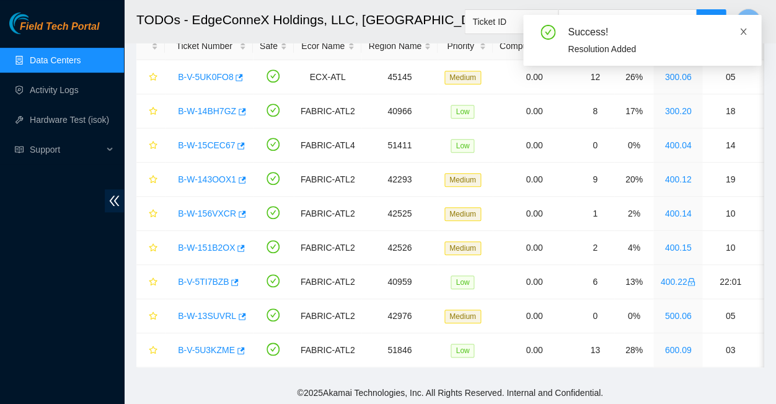
click at [741, 29] on icon "close" at bounding box center [743, 32] width 6 height 6
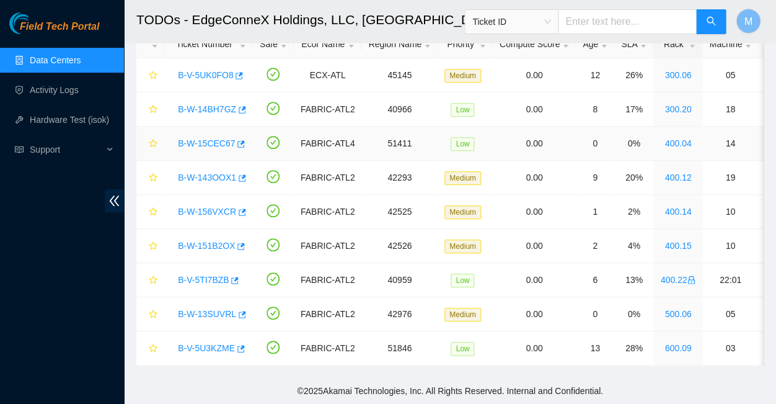
scroll to position [75, 0]
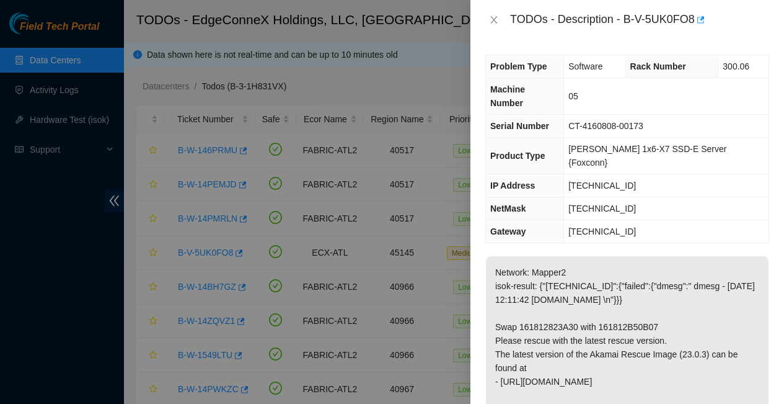
scroll to position [131, 0]
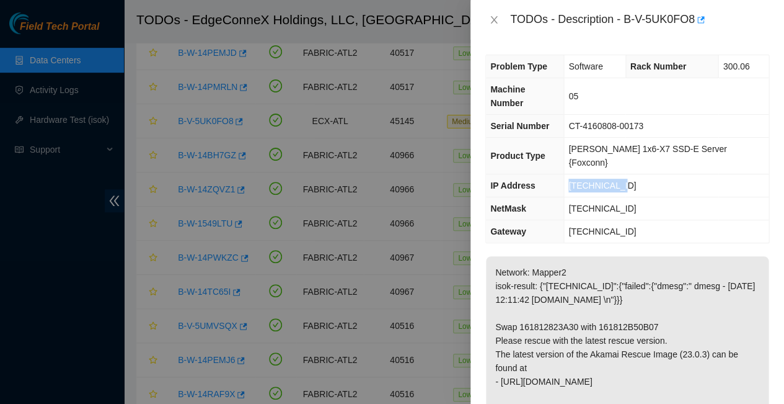
drag, startPoint x: 631, startPoint y: 147, endPoint x: 578, endPoint y: 143, distance: 52.8
click at [578, 174] on td "[TECHNICAL_ID]" at bounding box center [666, 185] width 205 height 23
copy span "[TECHNICAL_ID]"
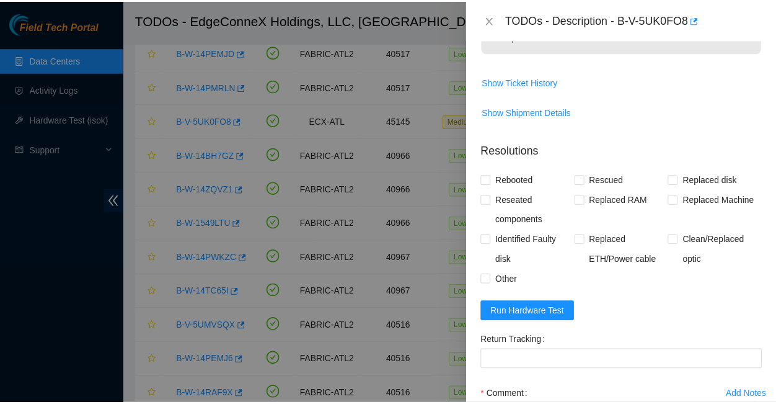
scroll to position [399, 0]
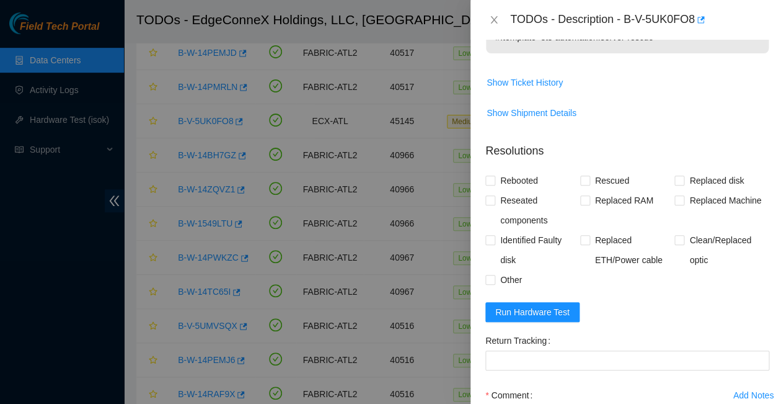
paste textarea "[TECHNICAL_ID] : passed: ok"
paste textarea "-Rebooted Ran isok"
type textarea "-Rebooted Ran isok - [TECHNICAL_ID] : passed: ok"
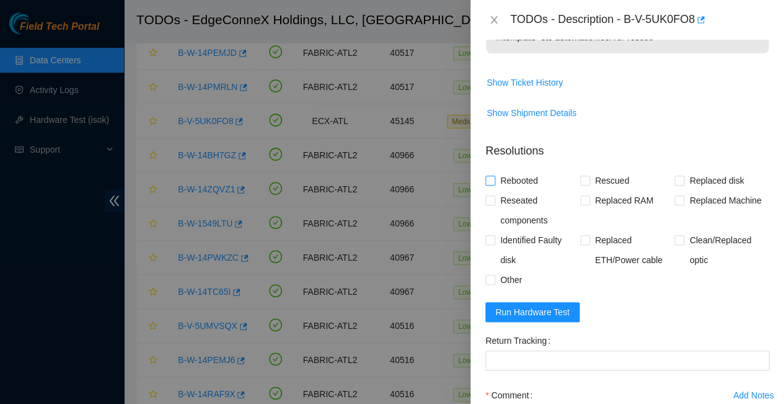
click at [492, 175] on input "Rebooted" at bounding box center [489, 179] width 9 height 9
checkbox input "true"
click at [583, 175] on input "Rescued" at bounding box center [584, 179] width 9 height 9
checkbox input "true"
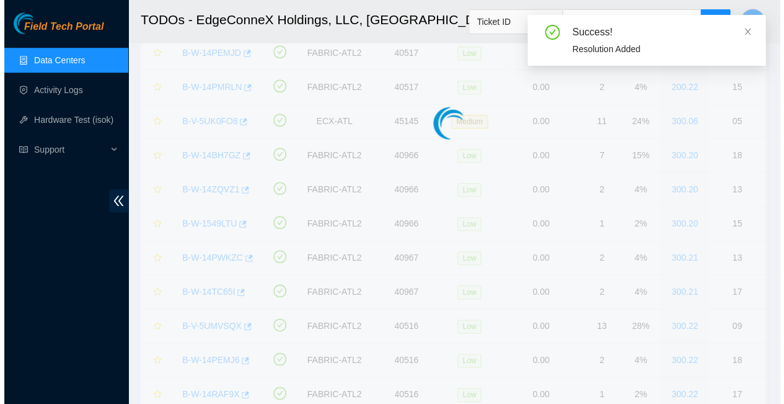
scroll to position [7, 0]
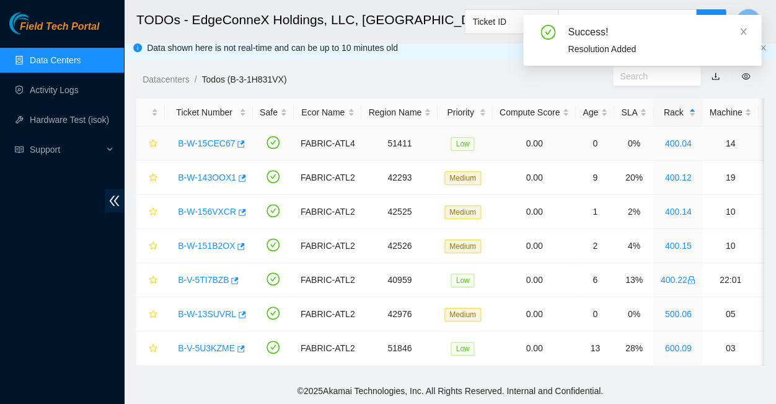
click at [206, 138] on link "B-W-15CEC67" at bounding box center [206, 143] width 57 height 10
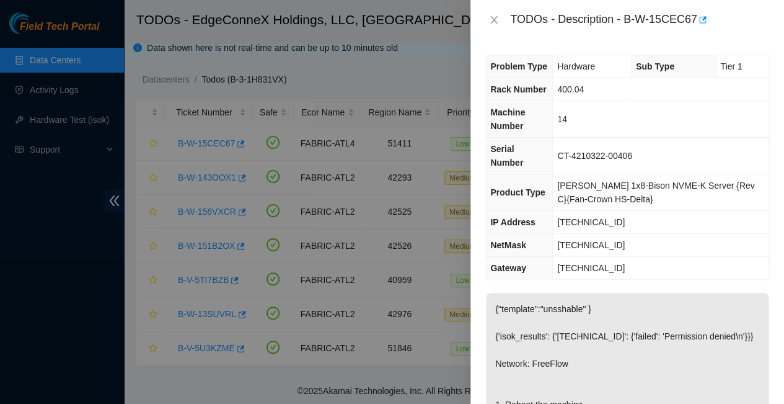
scroll to position [0, 0]
click at [493, 19] on icon "close" at bounding box center [493, 19] width 7 height 7
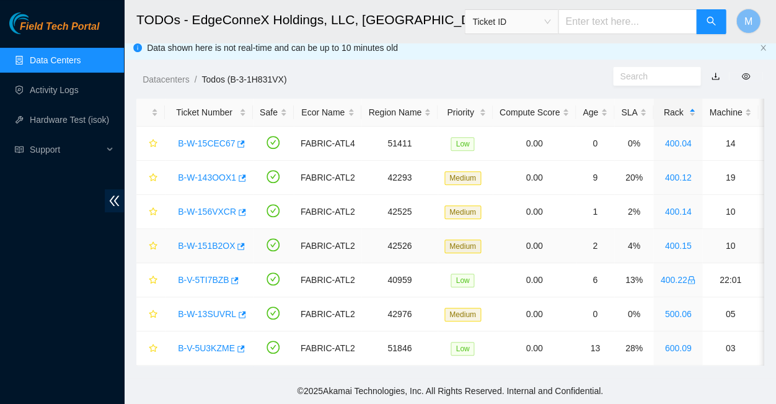
click at [203, 241] on link "B-W-151B2OX" at bounding box center [206, 246] width 57 height 10
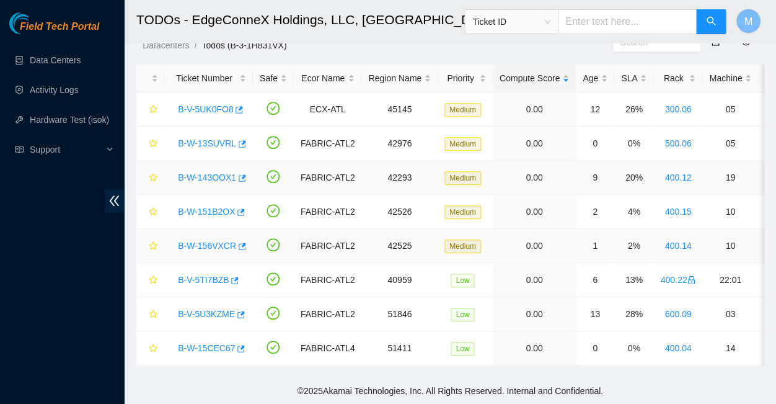
scroll to position [41, 0]
click at [660, 71] on div "Rack" at bounding box center [677, 78] width 35 height 14
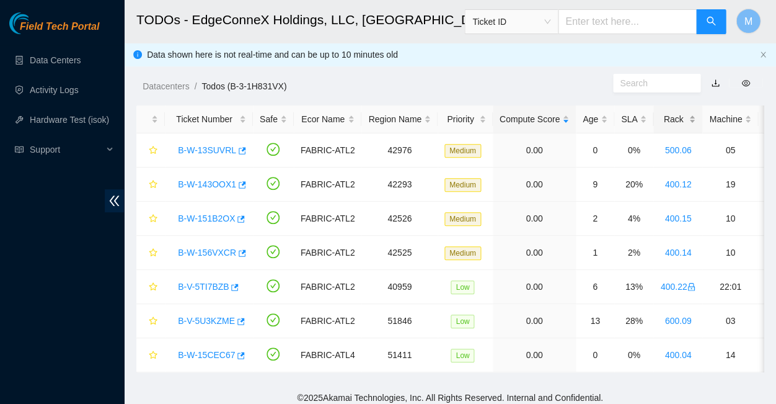
click at [660, 113] on div "Rack" at bounding box center [677, 119] width 35 height 14
click at [205, 213] on link "B-W-156VXCR" at bounding box center [207, 218] width 58 height 10
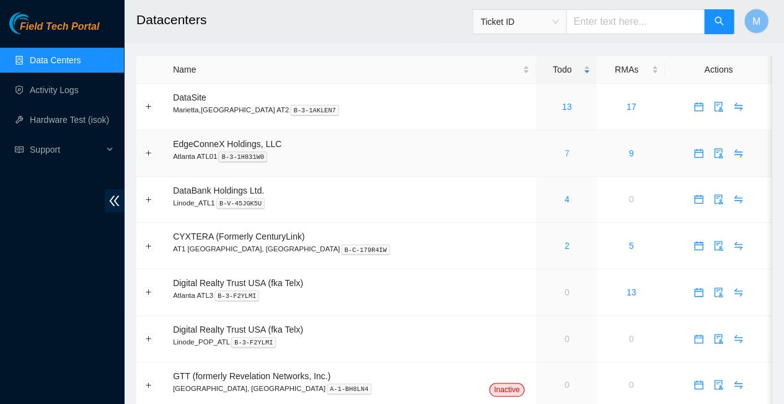
click at [564, 148] on link "7" at bounding box center [566, 153] width 5 height 10
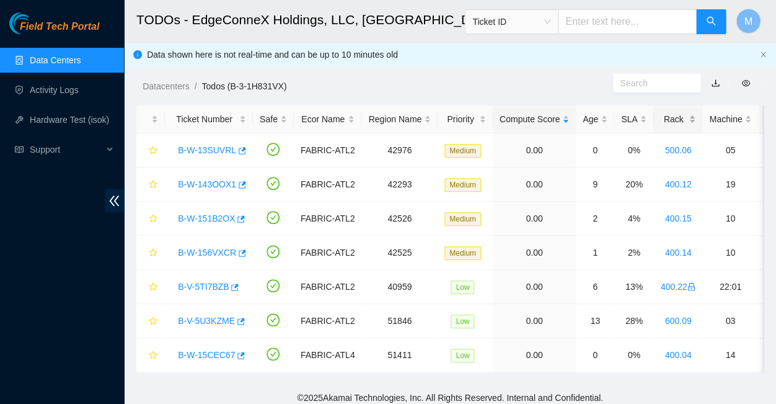
click at [660, 112] on div "Rack" at bounding box center [677, 119] width 35 height 14
click at [203, 179] on link "B-W-143OOX1" at bounding box center [207, 184] width 58 height 10
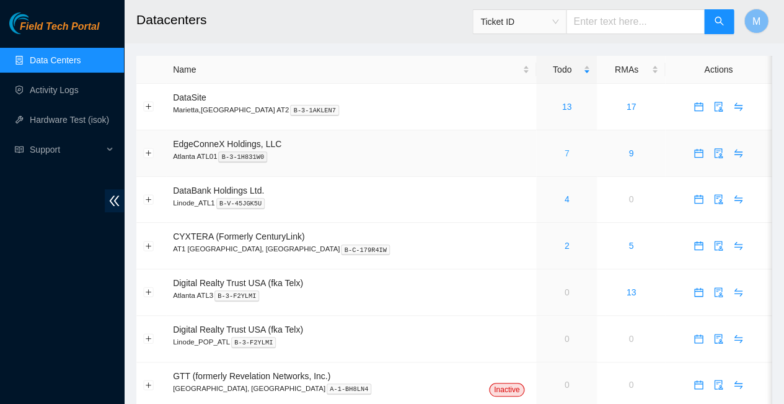
click at [564, 148] on link "7" at bounding box center [566, 153] width 5 height 10
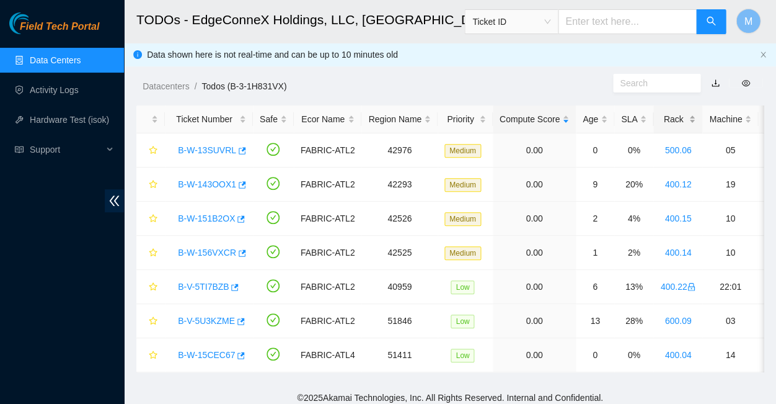
click at [660, 113] on div "Rack" at bounding box center [677, 119] width 35 height 14
click at [211, 145] on link "B-W-15CEC67" at bounding box center [206, 150] width 57 height 10
